Goal: Find specific page/section: Find specific page/section

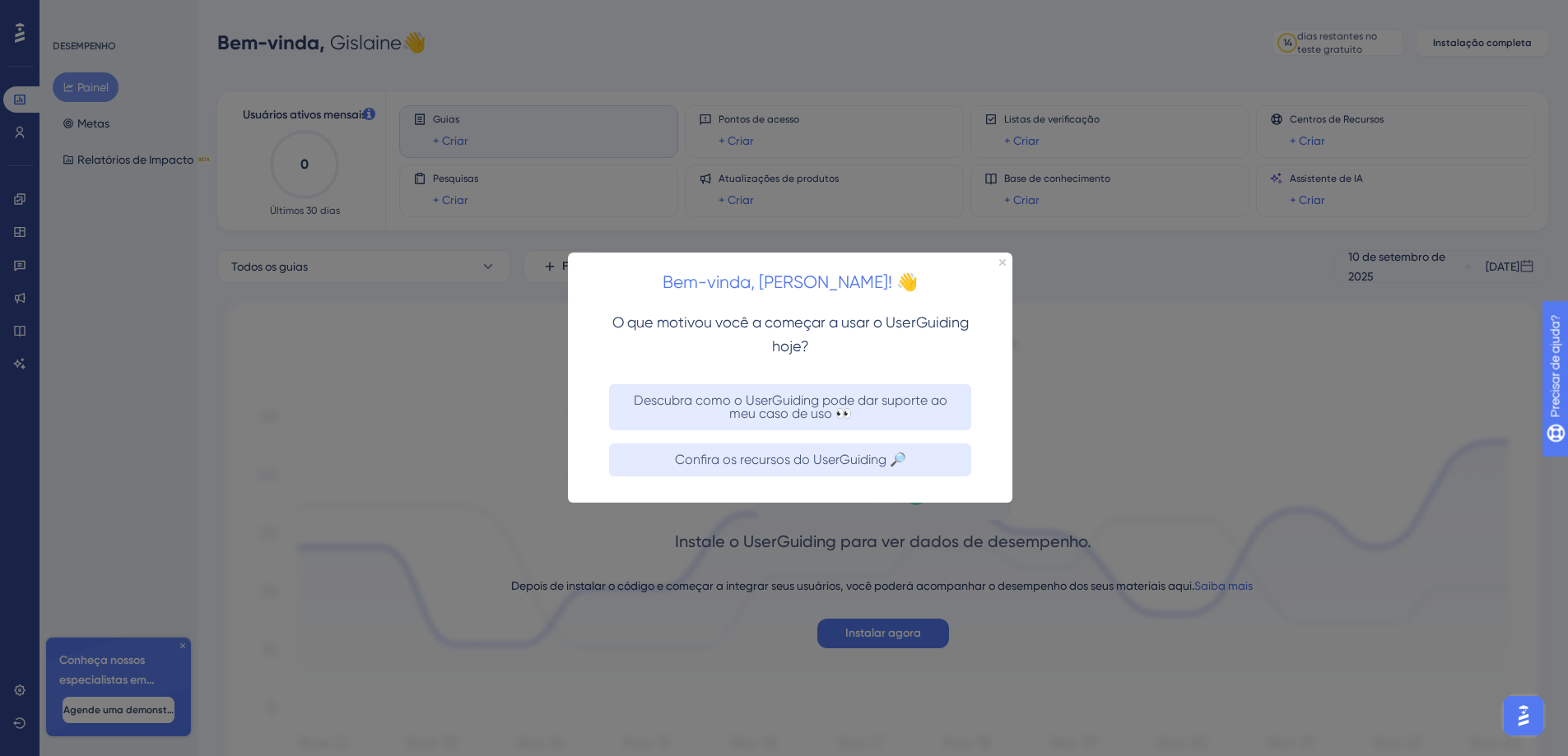
click at [1001, 257] on div "Bem-vinda, [PERSON_NAME]! 👋" at bounding box center [790, 277] width 444 height 51
click at [1002, 260] on icon "Fechar visualização" at bounding box center [1003, 263] width 7 height 7
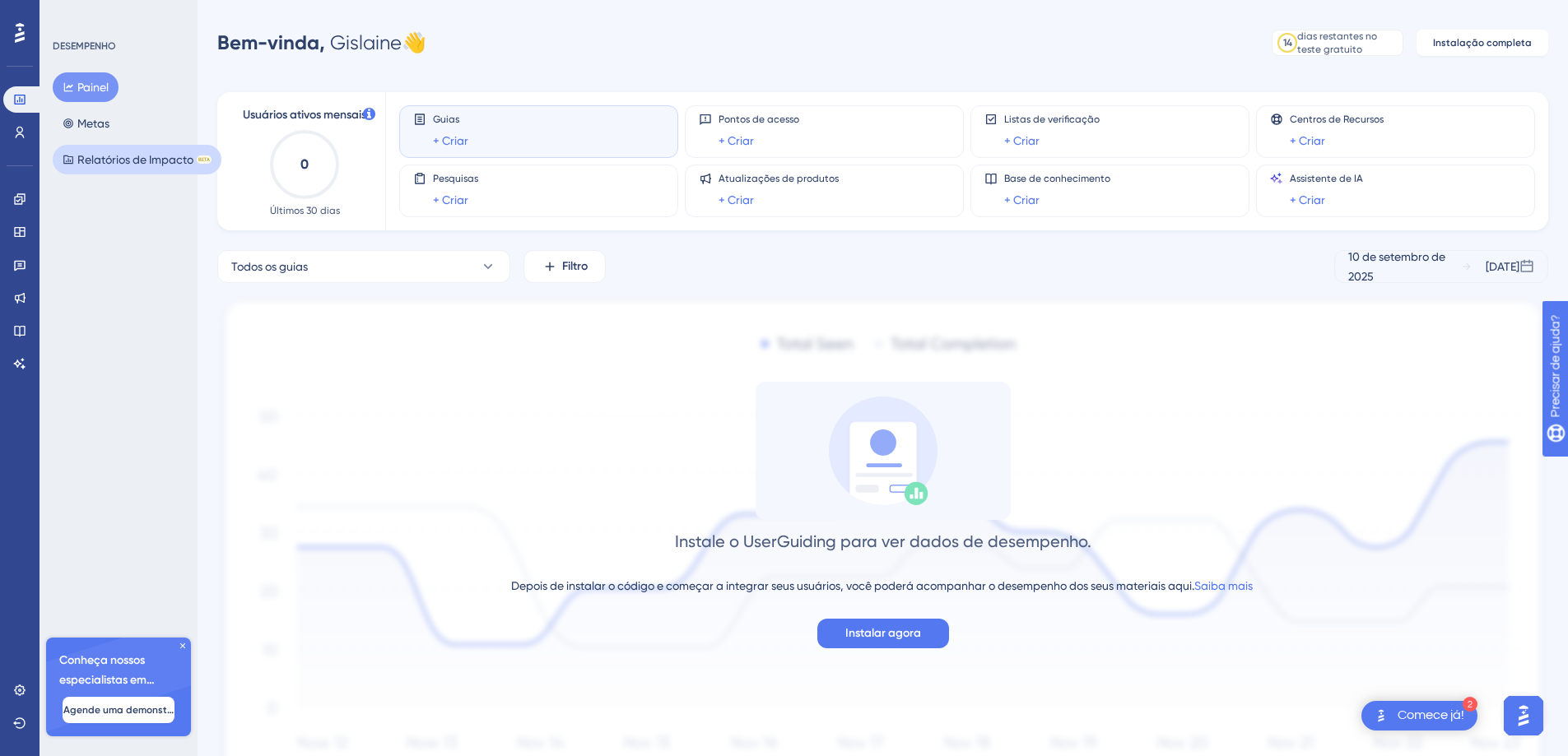
click at [117, 157] on font "Relatórios de Impacto" at bounding box center [136, 159] width 116 height 13
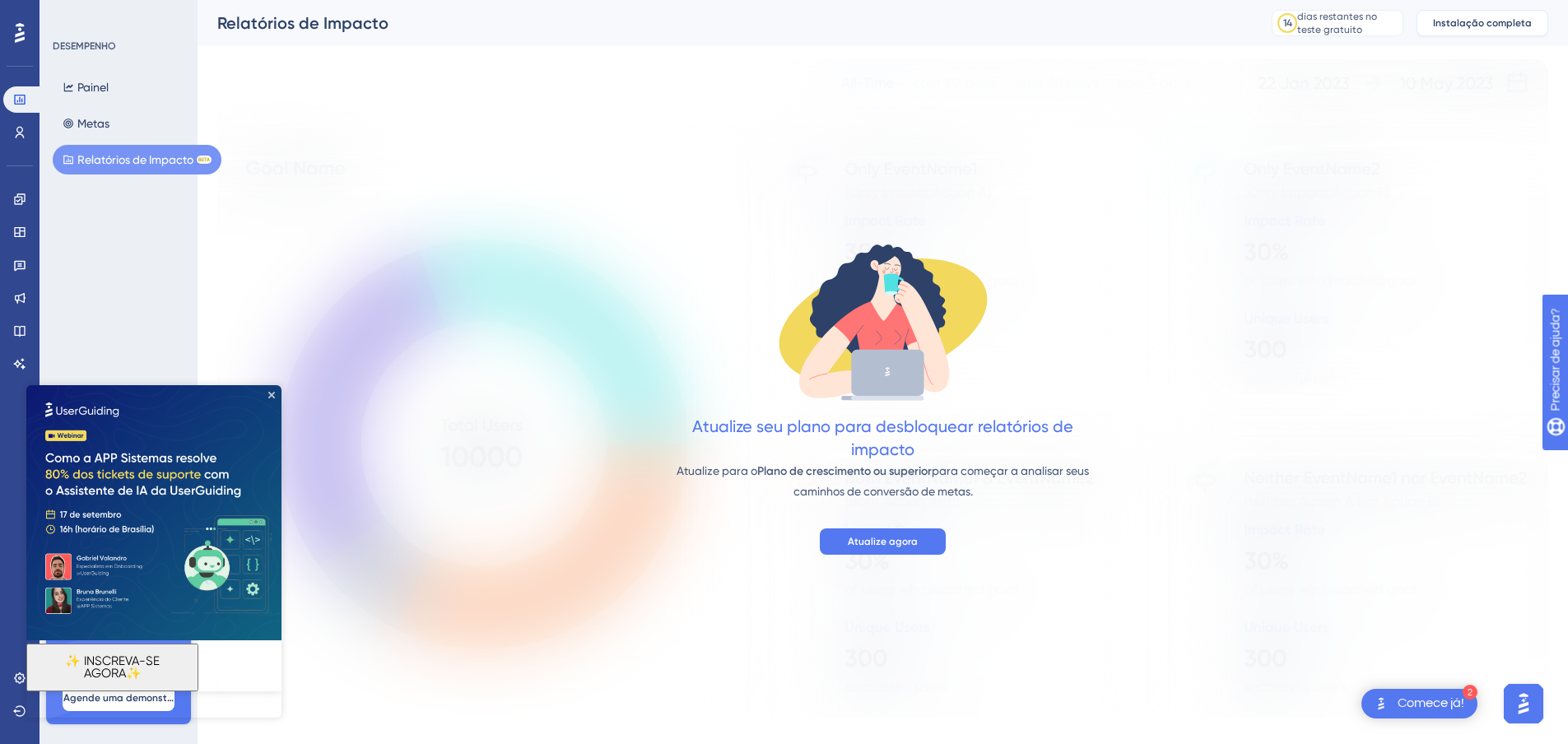
click at [1519, 22] on font "Instalação completa" at bounding box center [1482, 22] width 99 height 11
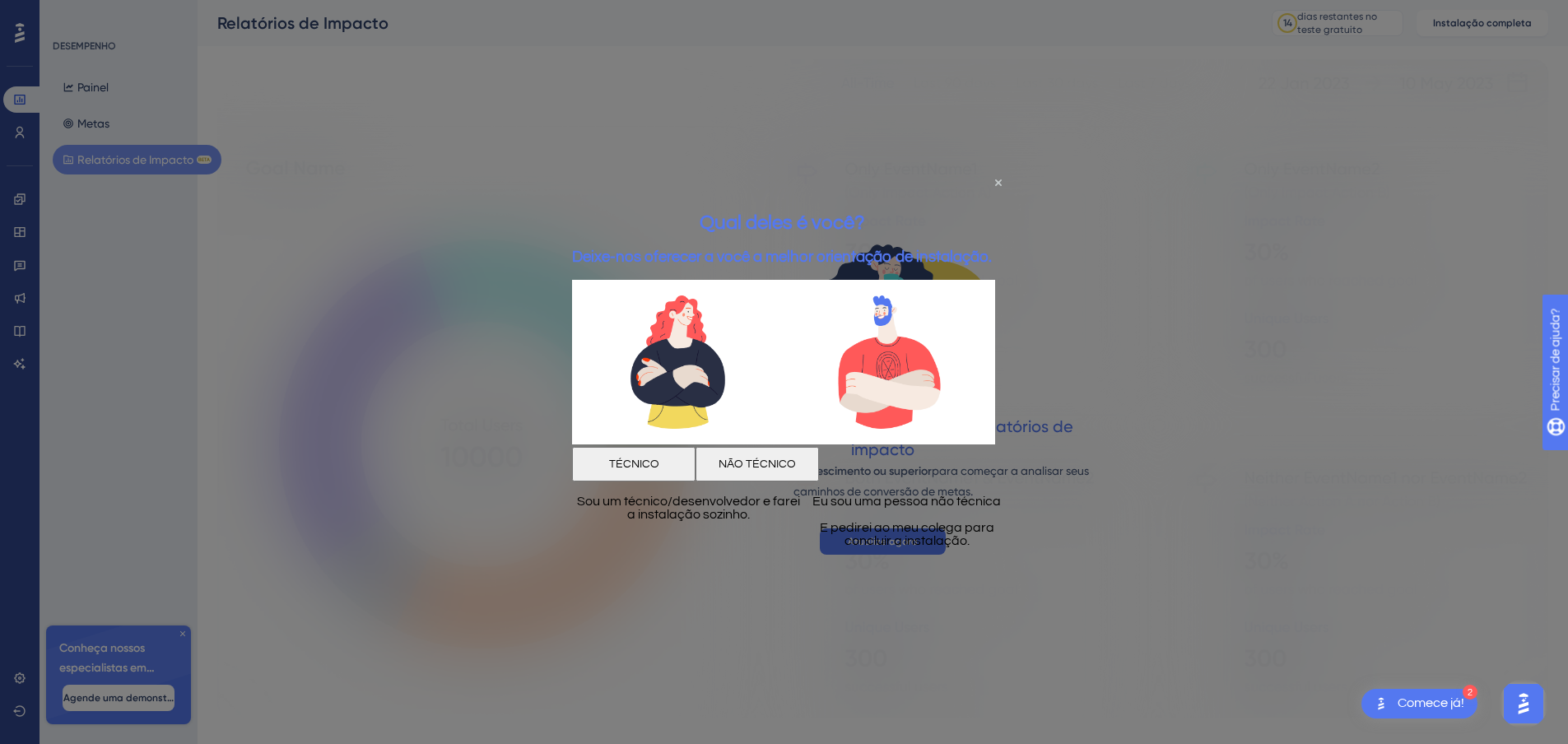
drag, startPoint x: 916, startPoint y: 461, endPoint x: 1741, endPoint y: 635, distance: 843.1
click at [796, 461] on font "NÃO TÉCNICO" at bounding box center [757, 463] width 78 height 11
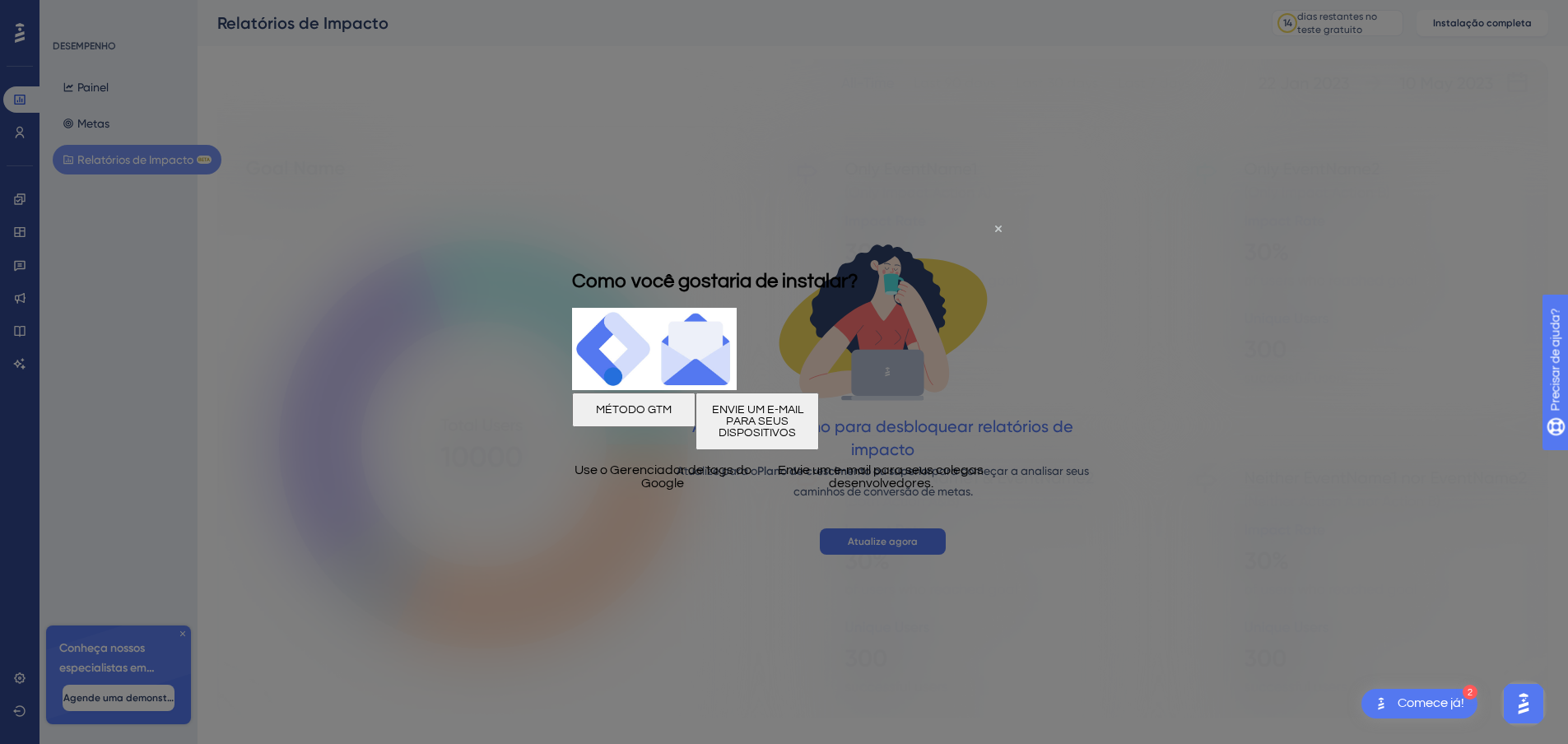
drag, startPoint x: 999, startPoint y: 221, endPoint x: 904, endPoint y: 232, distance: 95.6
click at [857, 253] on div "Como você gostaria de instalar?" at bounding box center [715, 280] width 285 height 54
click at [996, 228] on icon "Fechar visualização" at bounding box center [998, 228] width 7 height 7
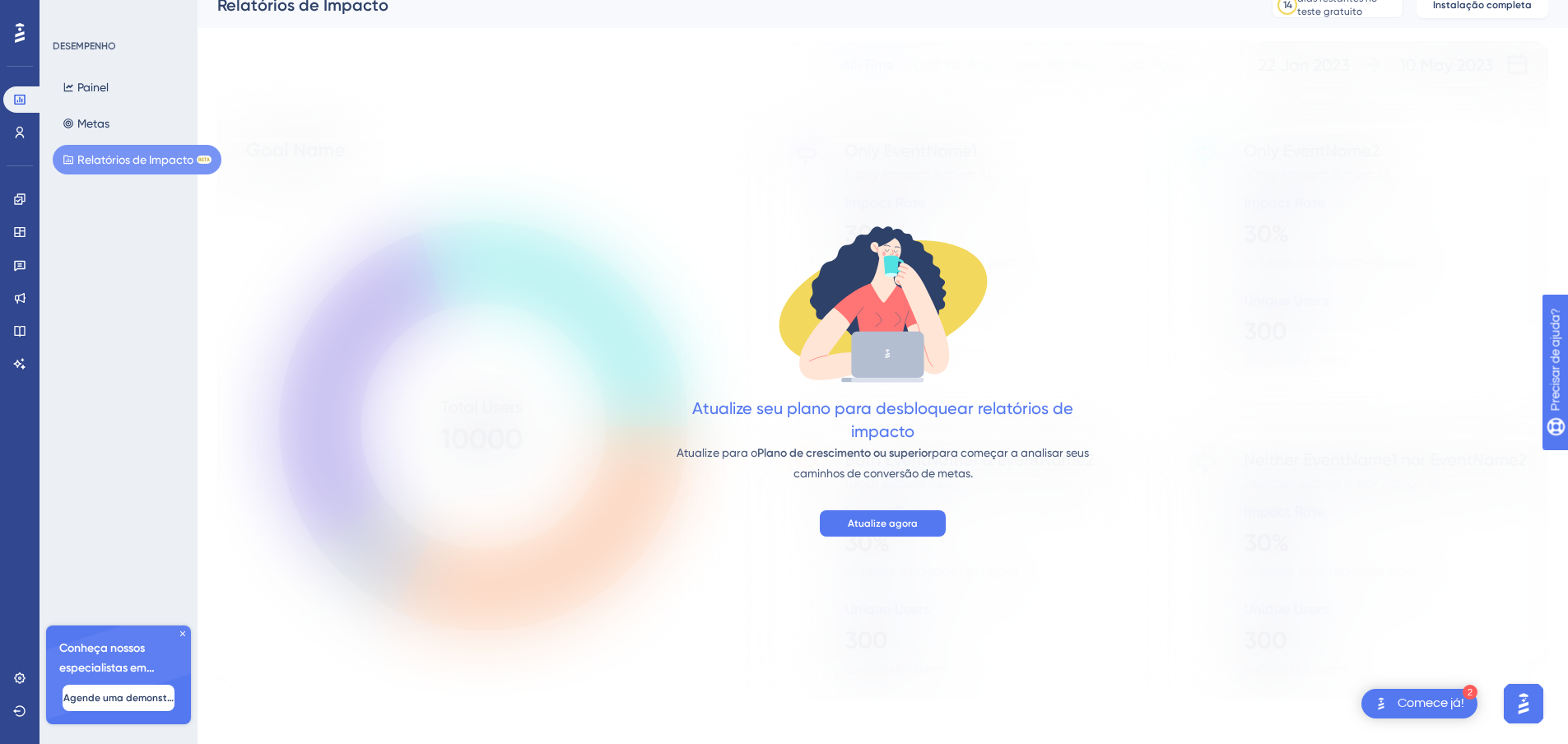
scroll to position [26, 0]
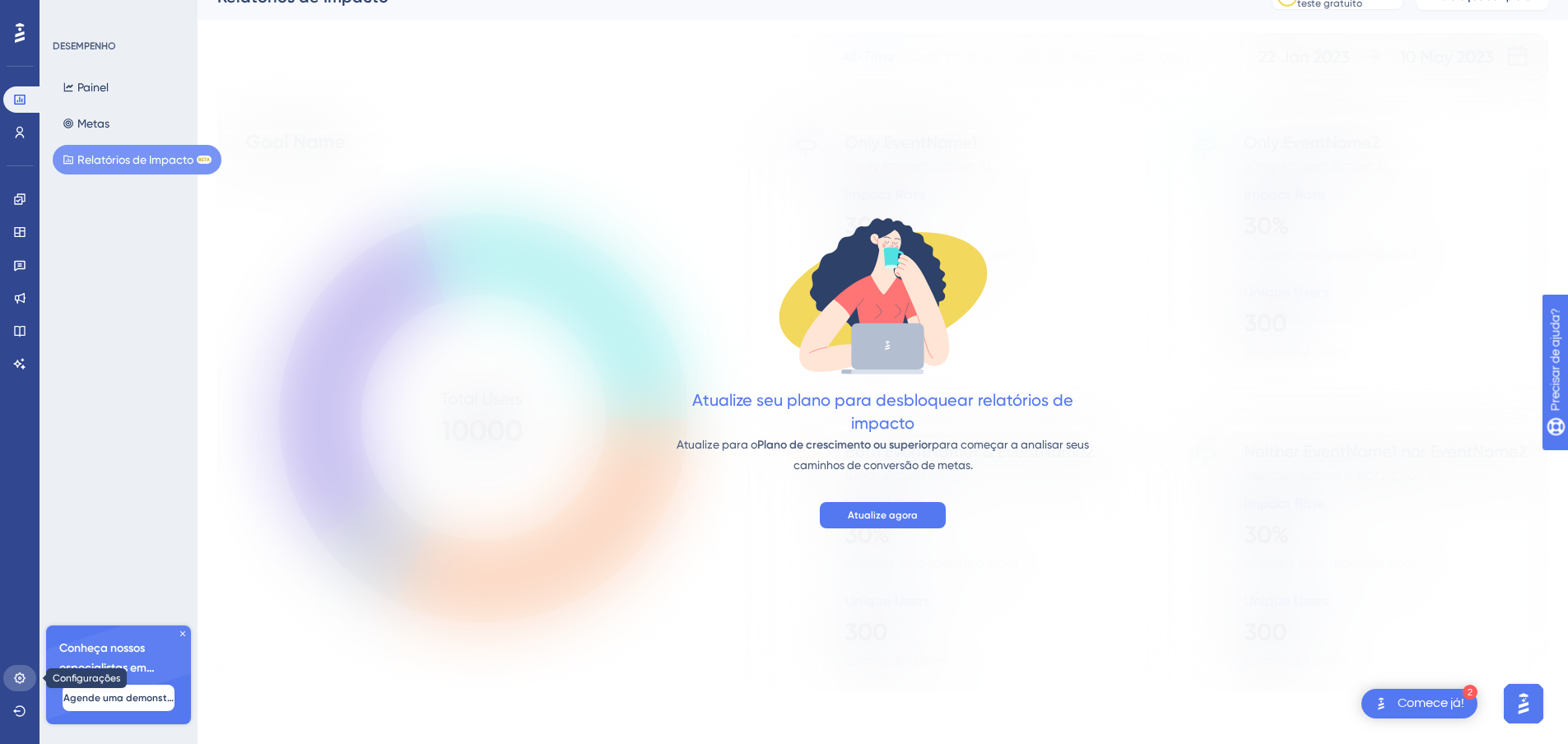
click at [19, 677] on icon at bounding box center [19, 677] width 13 height 13
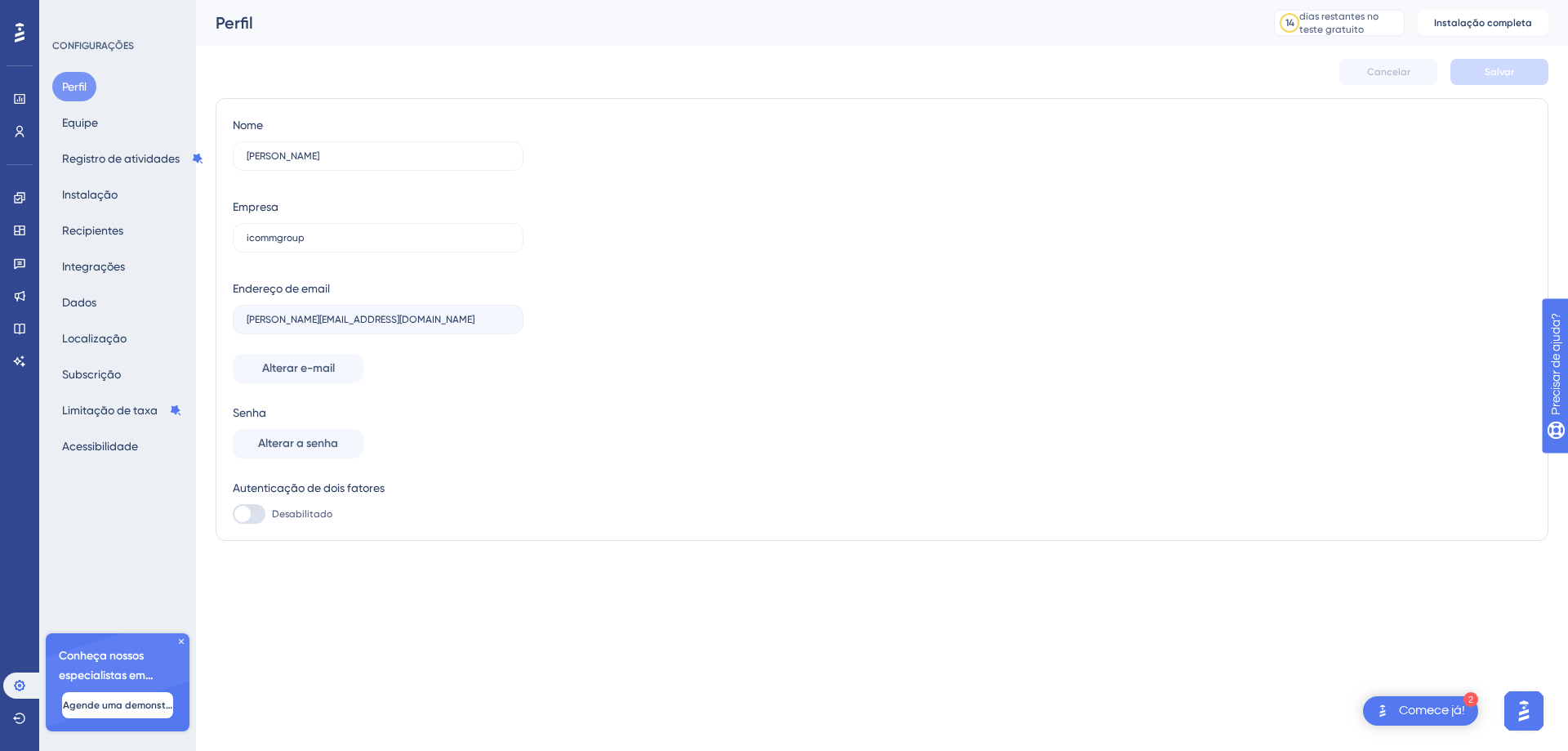
click at [19, 672] on div "Desempenho Usuários Noivado Widgets Opinião Atualizações de produtos Base de co…" at bounding box center [20, 375] width 39 height 751
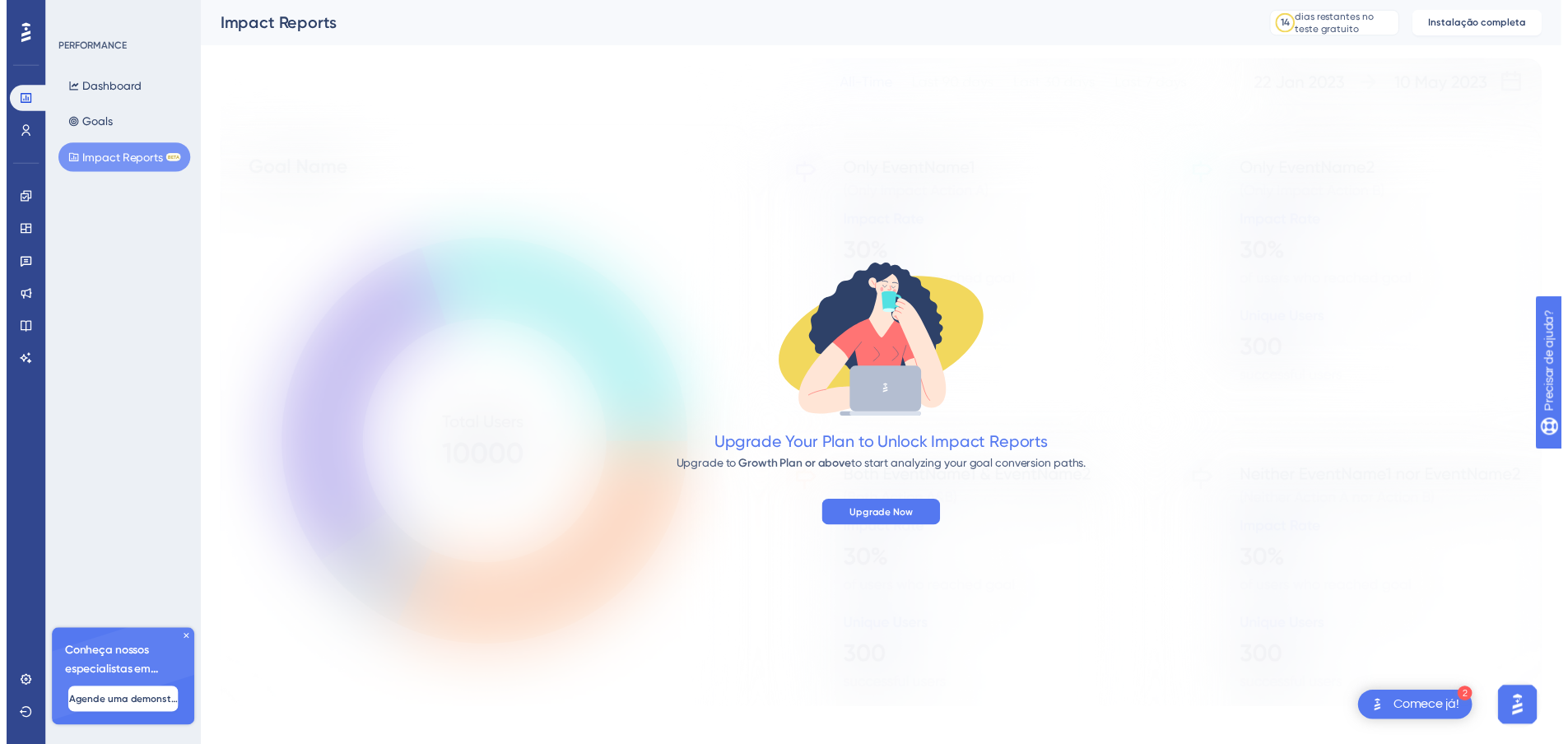
scroll to position [26, 0]
